Goal: Task Accomplishment & Management: Use online tool/utility

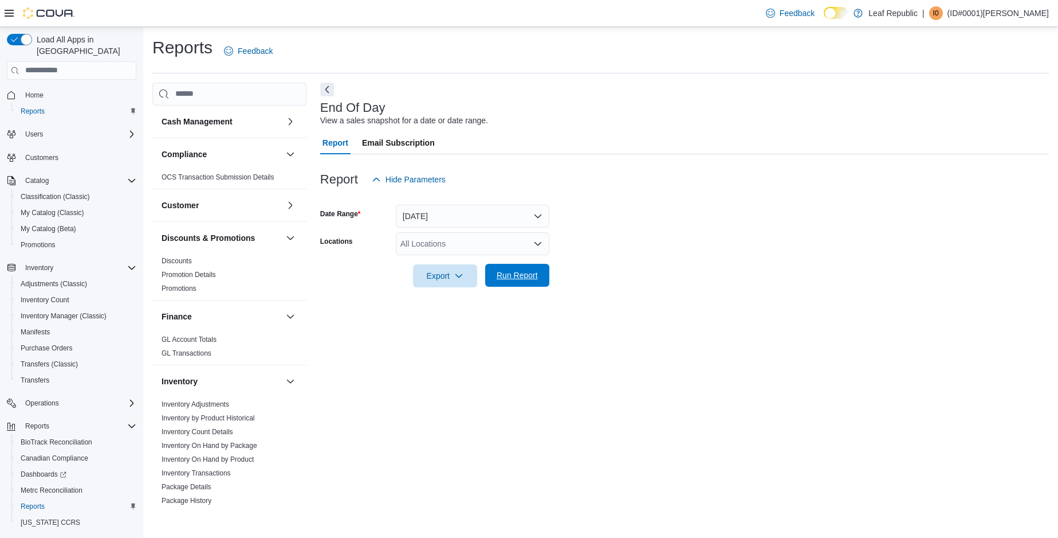
click at [543, 275] on button "Run Report" at bounding box center [517, 275] width 64 height 23
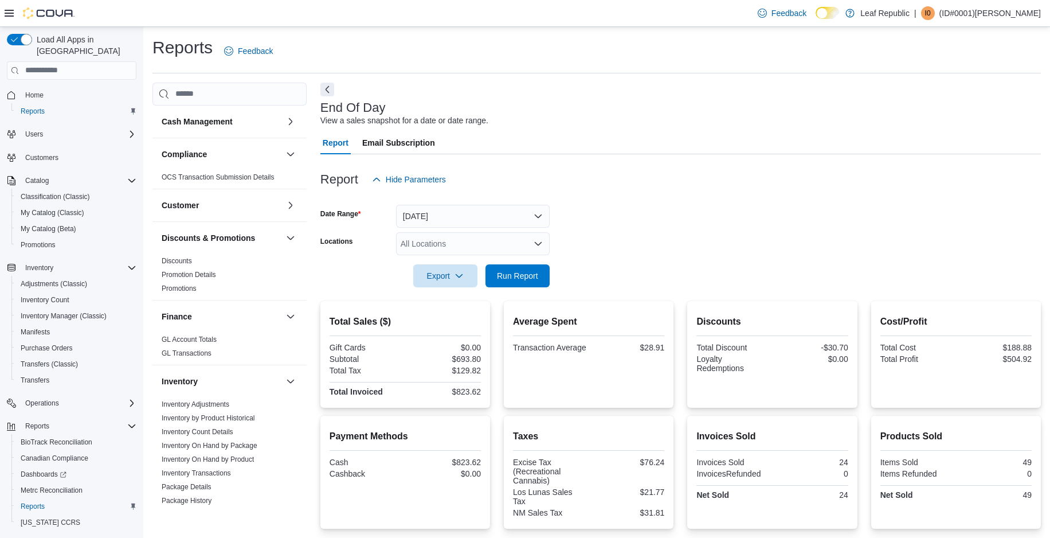
scroll to position [57, 0]
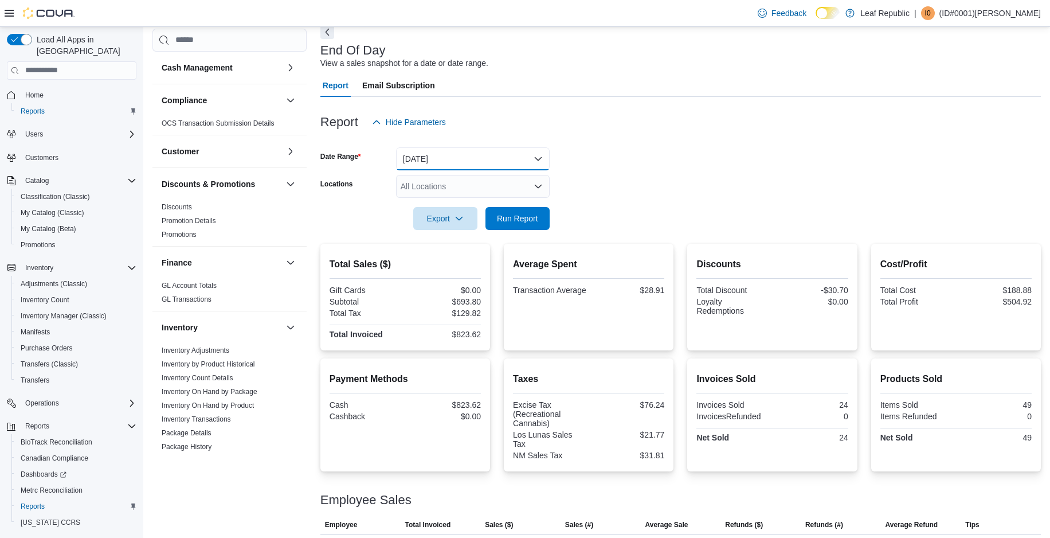
click at [446, 159] on button "Today" at bounding box center [473, 158] width 154 height 23
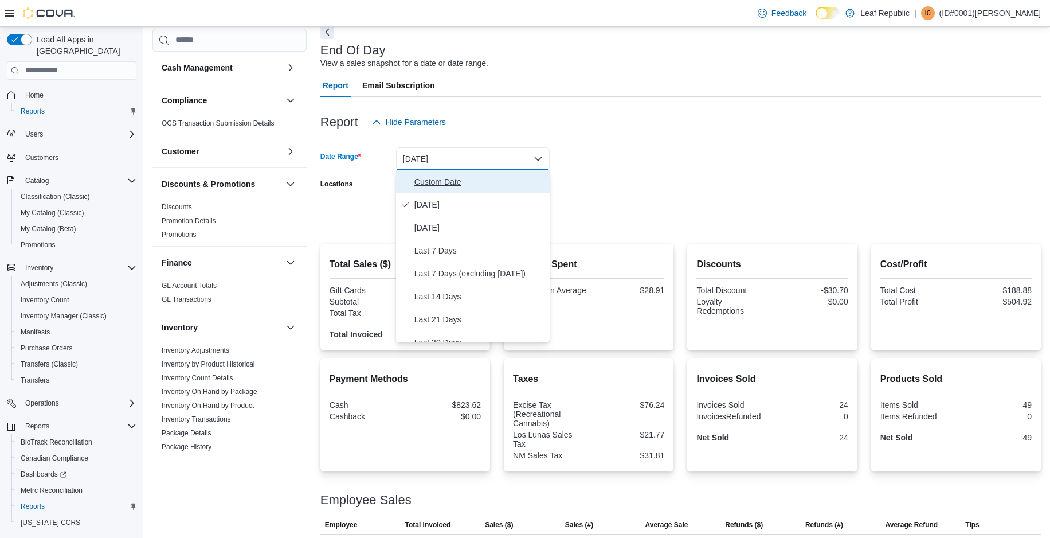
click at [435, 184] on span "Custom Date" at bounding box center [479, 182] width 131 height 14
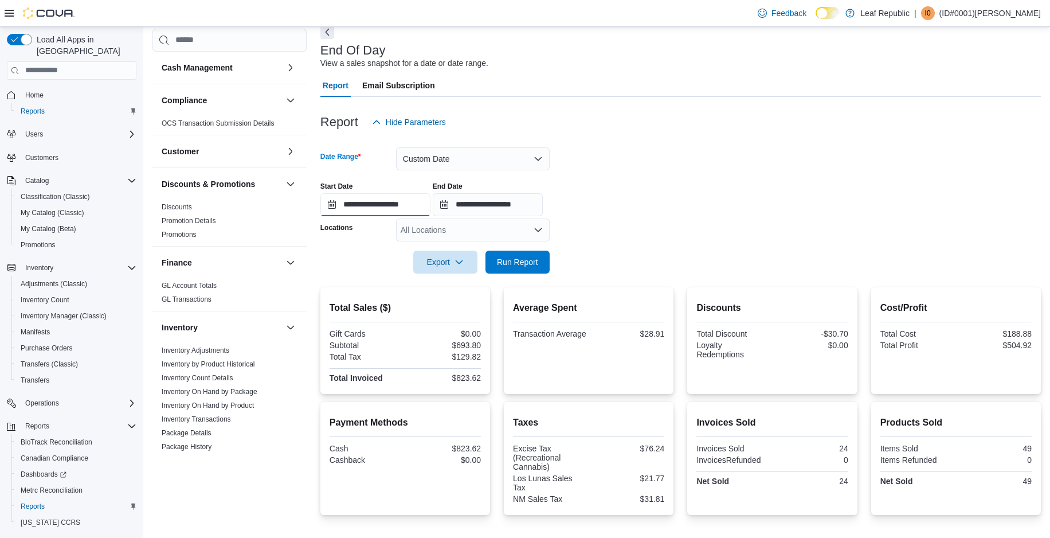
click at [327, 207] on input "**********" at bounding box center [375, 204] width 110 height 23
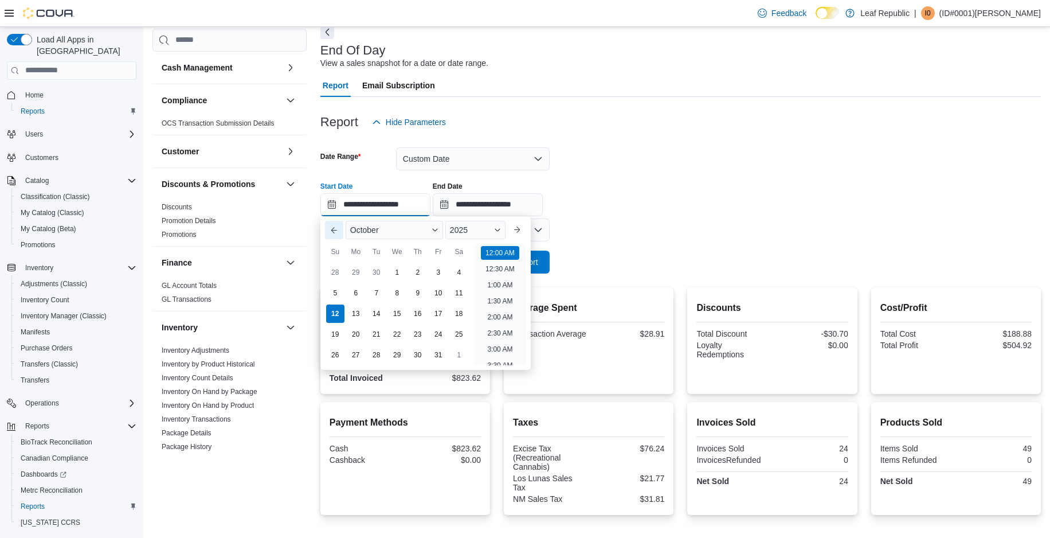
scroll to position [36, 0]
click at [399, 275] on div "1" at bounding box center [397, 272] width 20 height 20
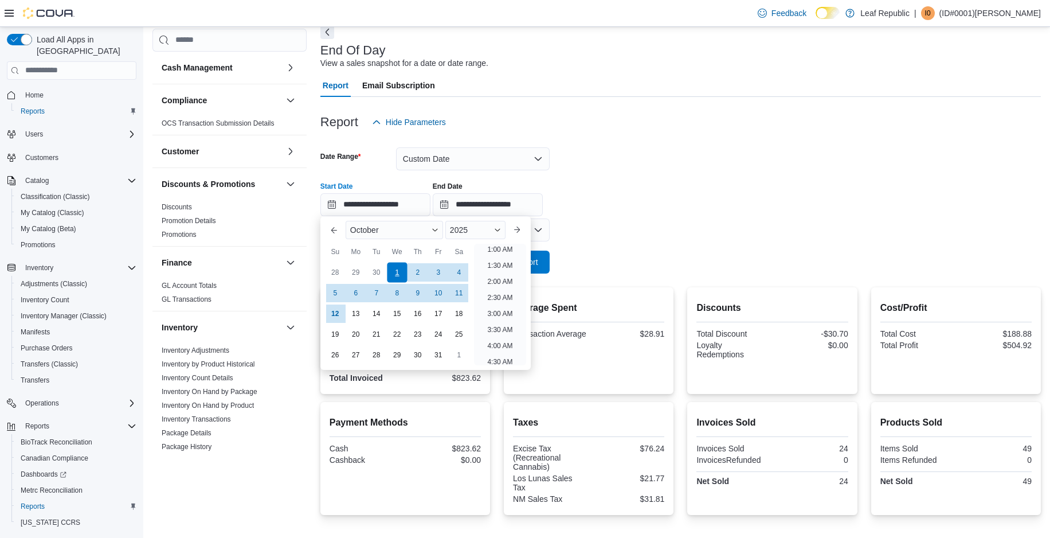
type input "**********"
click at [641, 227] on form "**********" at bounding box center [680, 204] width 720 height 140
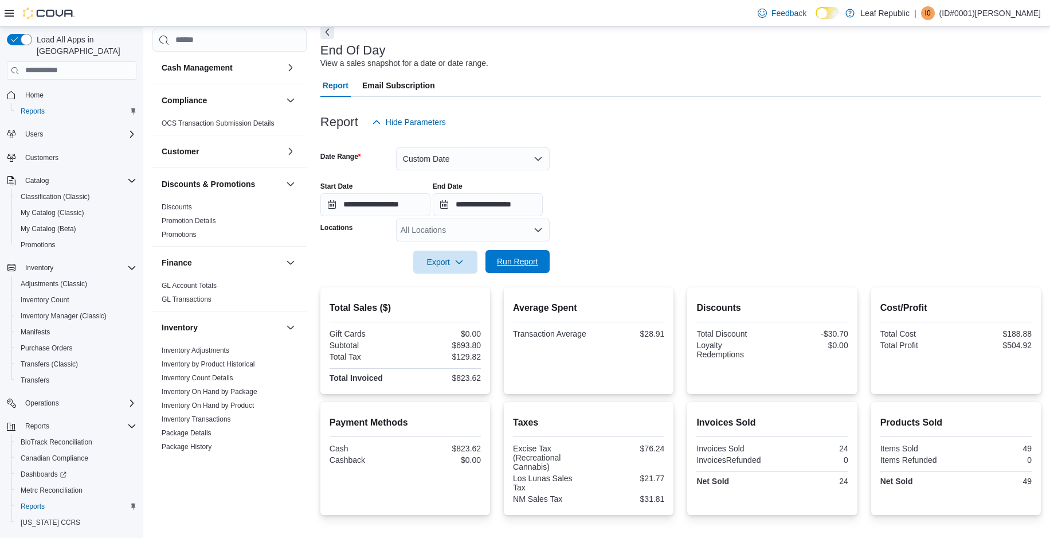
click at [527, 254] on span "Run Report" at bounding box center [517, 261] width 50 height 23
click at [444, 159] on button "Custom Date" at bounding box center [473, 158] width 154 height 23
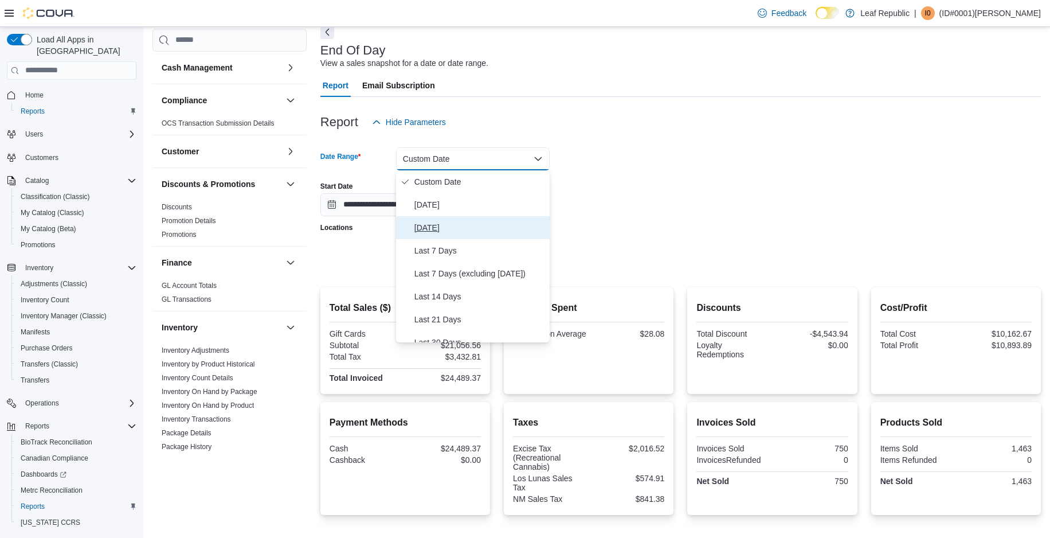
click at [436, 233] on span "Yesterday" at bounding box center [479, 228] width 131 height 14
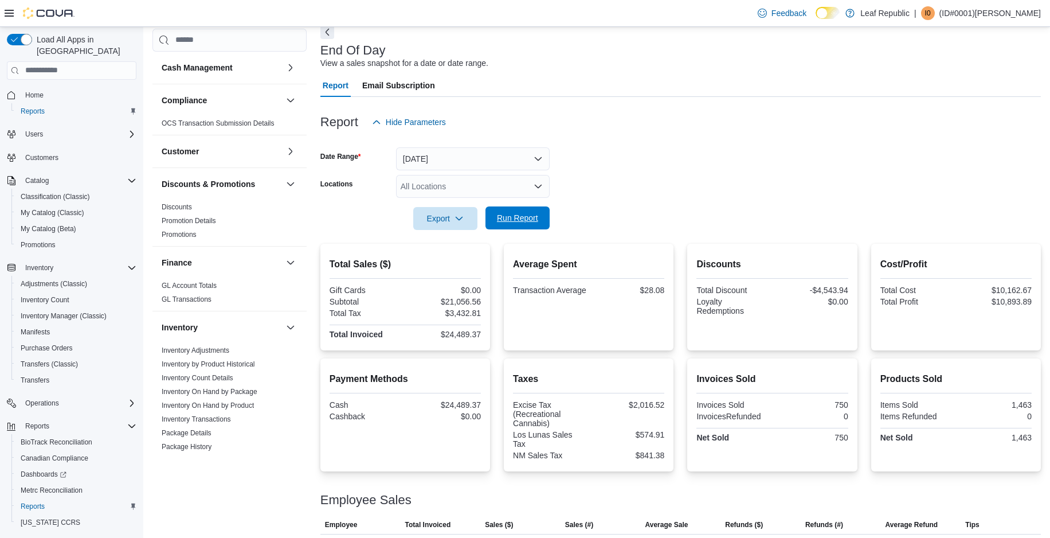
click at [491, 221] on button "Run Report" at bounding box center [517, 217] width 64 height 23
click at [466, 158] on button "Yesterday" at bounding box center [473, 158] width 154 height 23
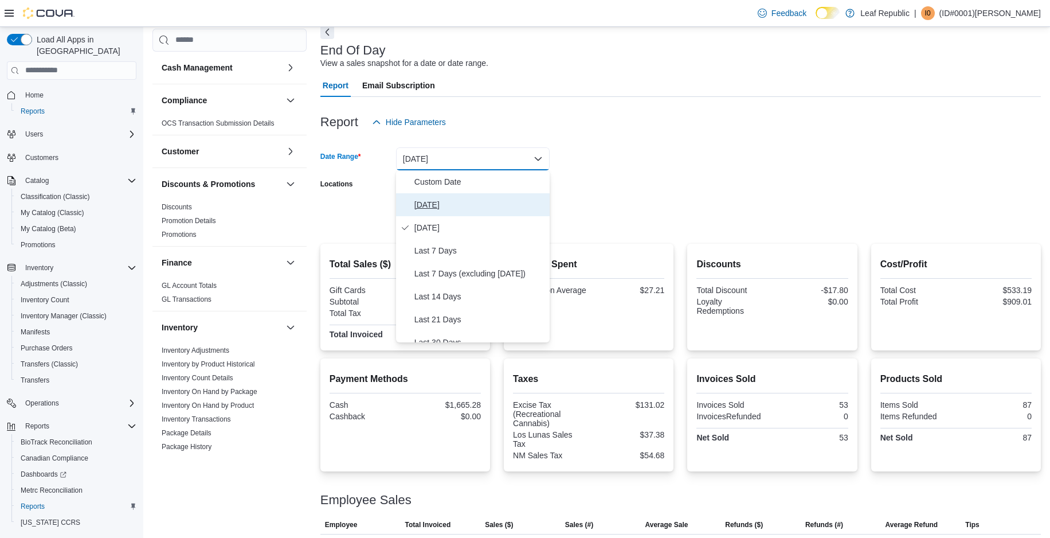
click at [460, 197] on button "Today" at bounding box center [473, 204] width 154 height 23
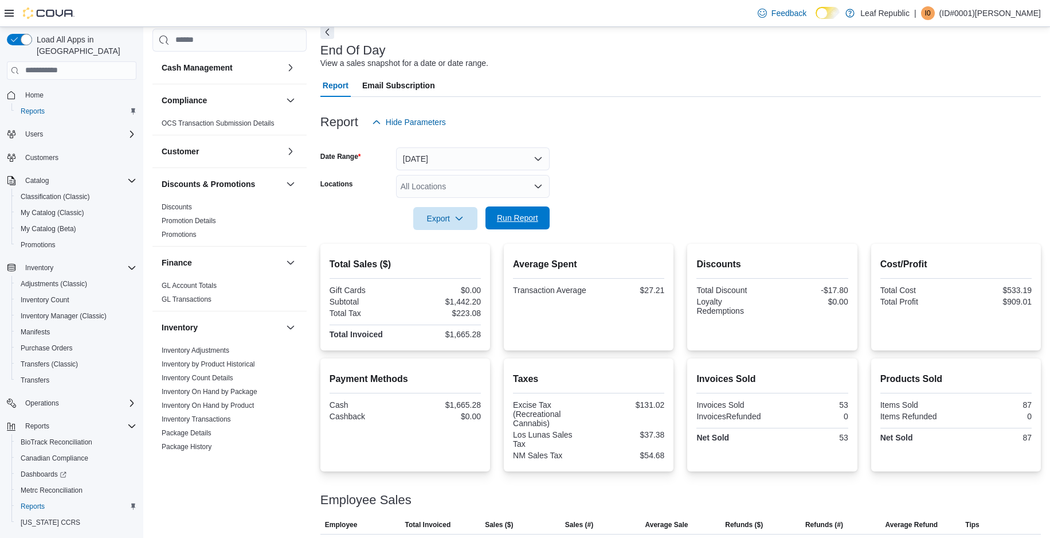
click at [516, 212] on span "Run Report" at bounding box center [517, 217] width 50 height 23
